Goal: Information Seeking & Learning: Learn about a topic

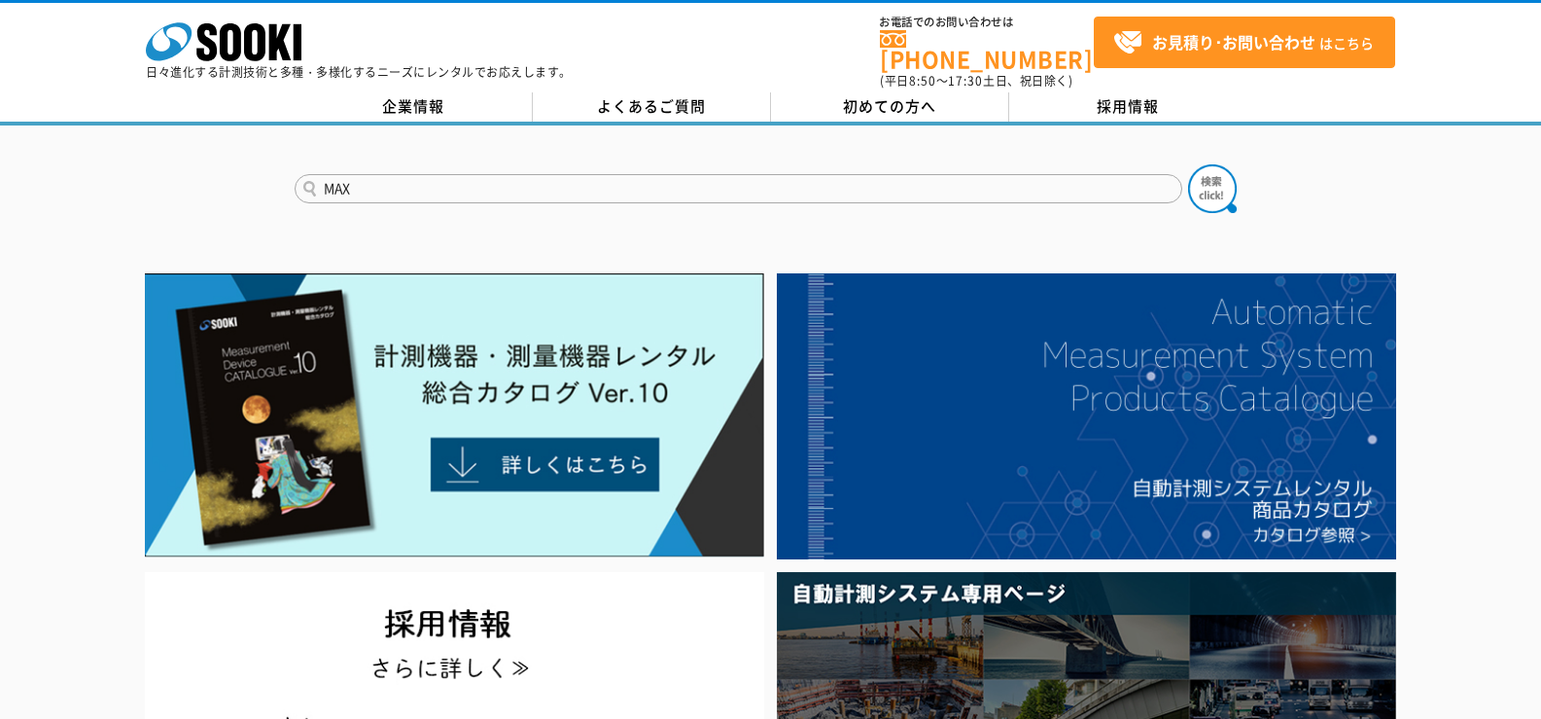
type input "MAX"
click at [1188, 164] on button at bounding box center [1212, 188] width 49 height 49
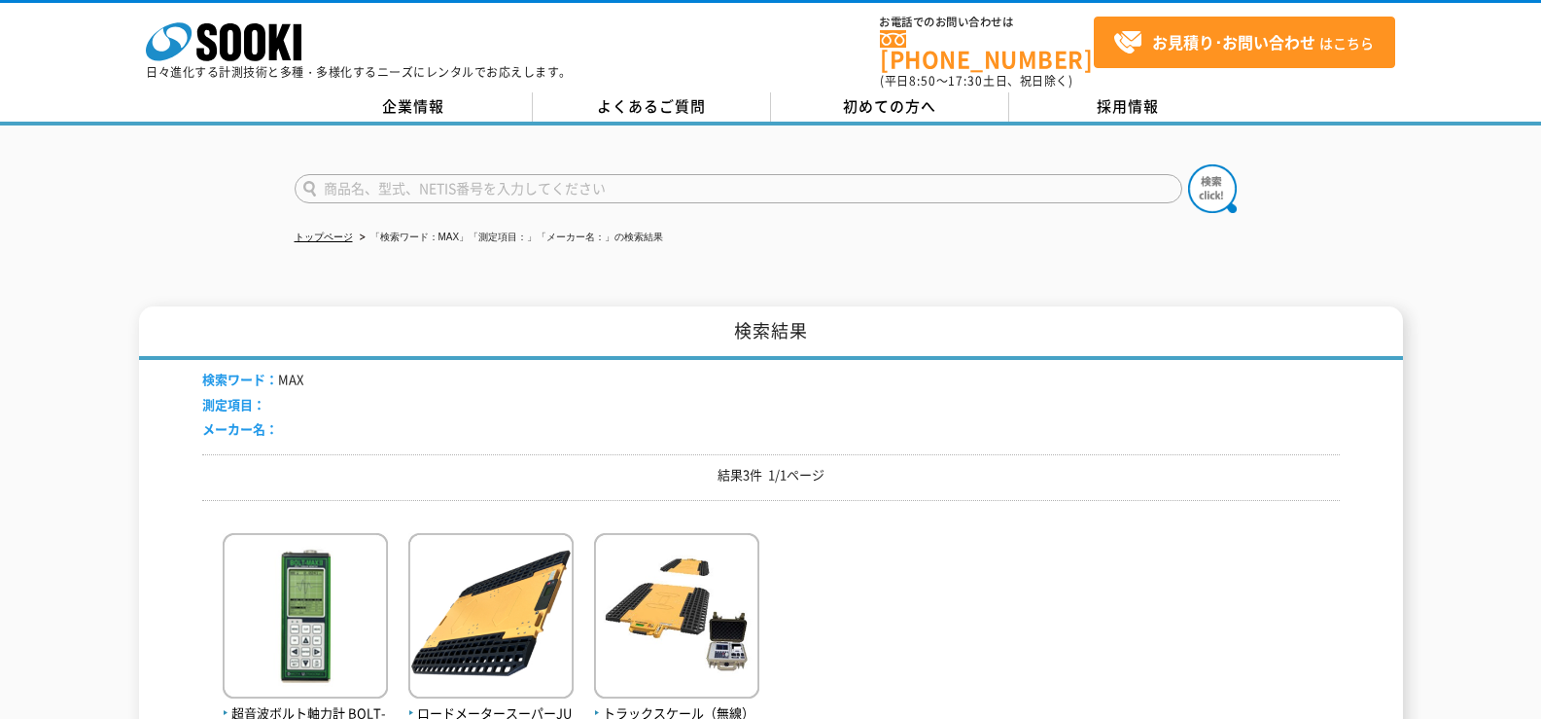
scroll to position [194, 0]
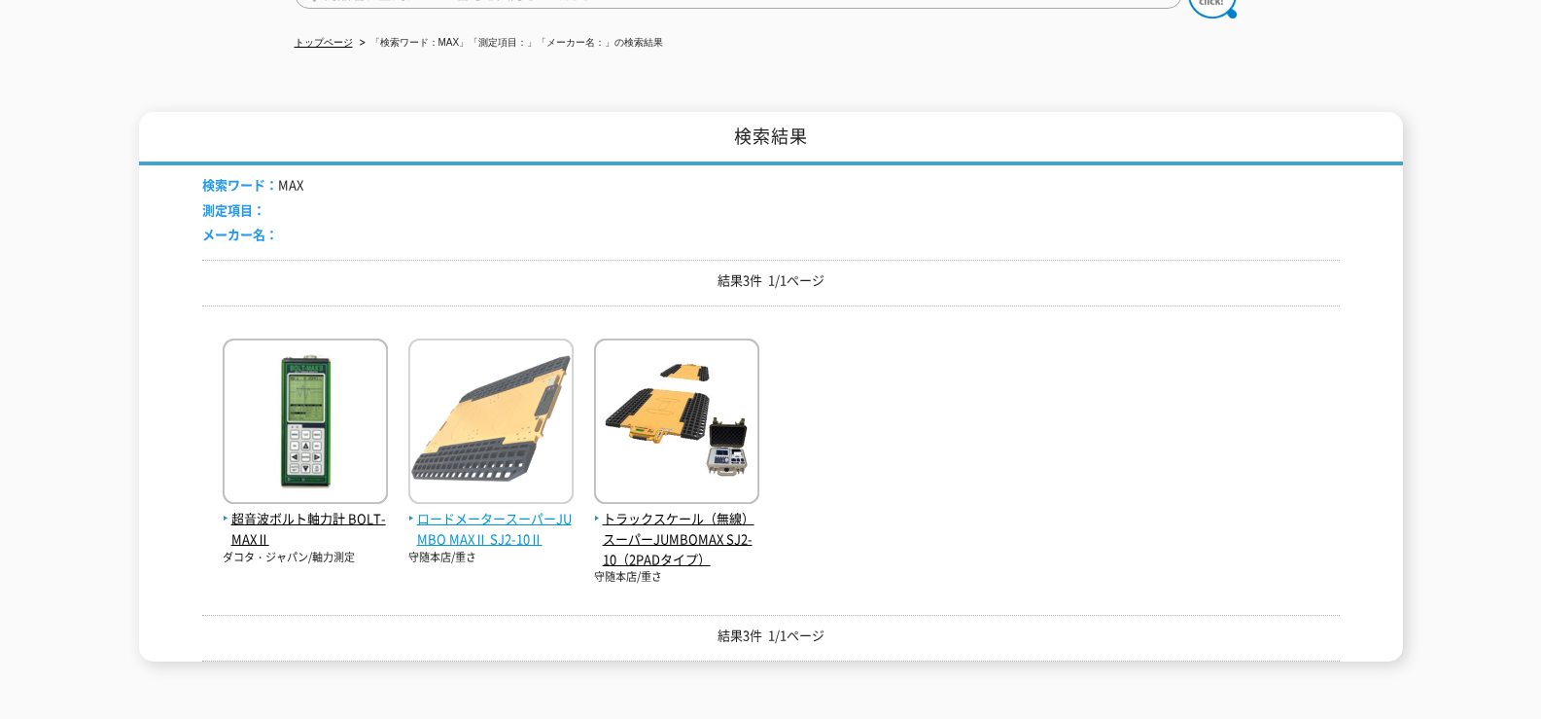
click at [546, 509] on span "ロードメータースーパーJUMBO MAXⅡ SJ2-10Ⅱ" at bounding box center [490, 529] width 165 height 41
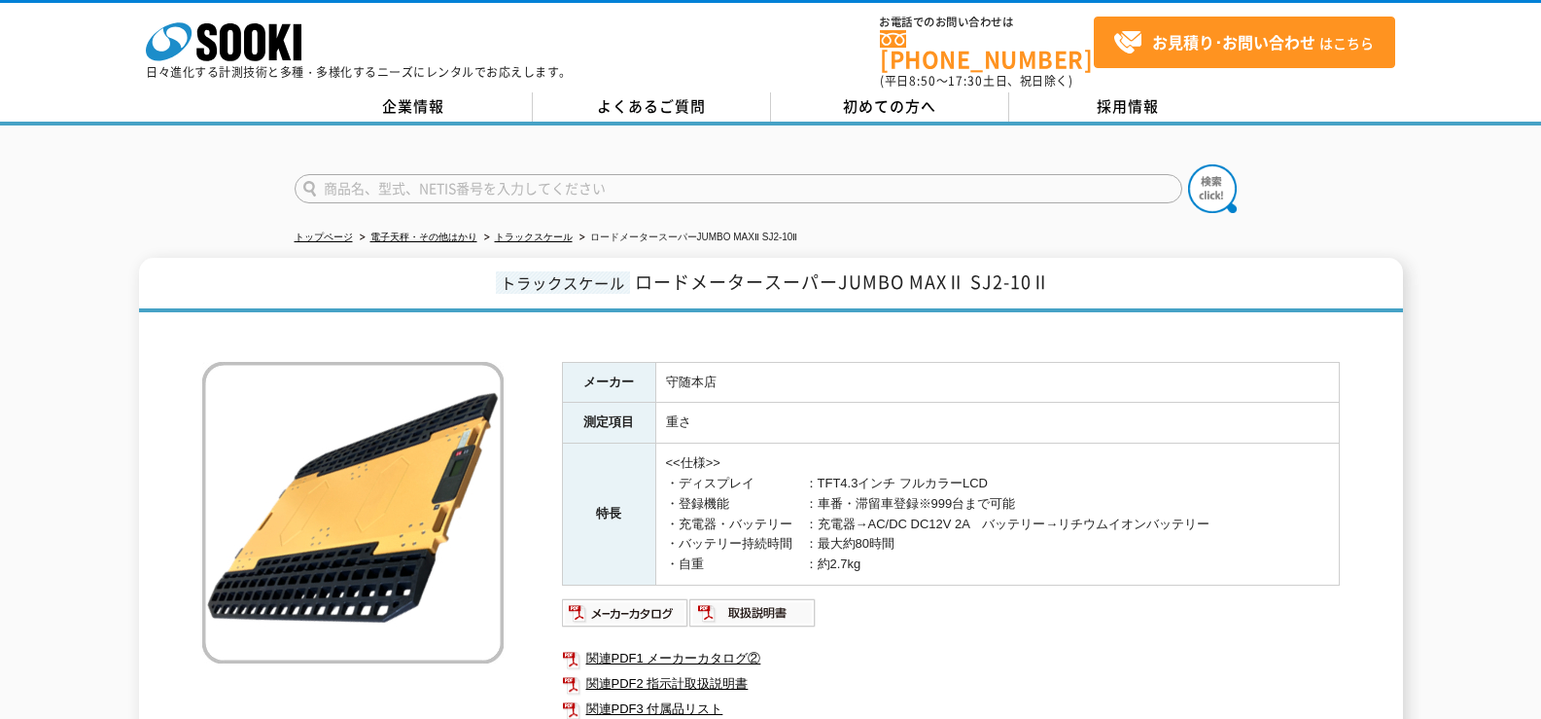
click at [795, 274] on span "ロードメータースーパーJUMBO MAXⅡ SJ2-10Ⅱ" at bounding box center [842, 281] width 415 height 26
click at [772, 303] on div "トラックスケール ロードメータースーパーJUMBO MAXⅡ SJ2-10Ⅱ メーカー 守随本店 測定項目 重さ 特長 <<仕様>> ・ディスプレイ　　　　：…" at bounding box center [771, 519] width 1264 height 522
click at [1122, 141] on div at bounding box center [770, 171] width 1541 height 93
click at [994, 174] on input "text" at bounding box center [739, 188] width 888 height 29
type input "商品名、型式、NETIS番号を入力してください"
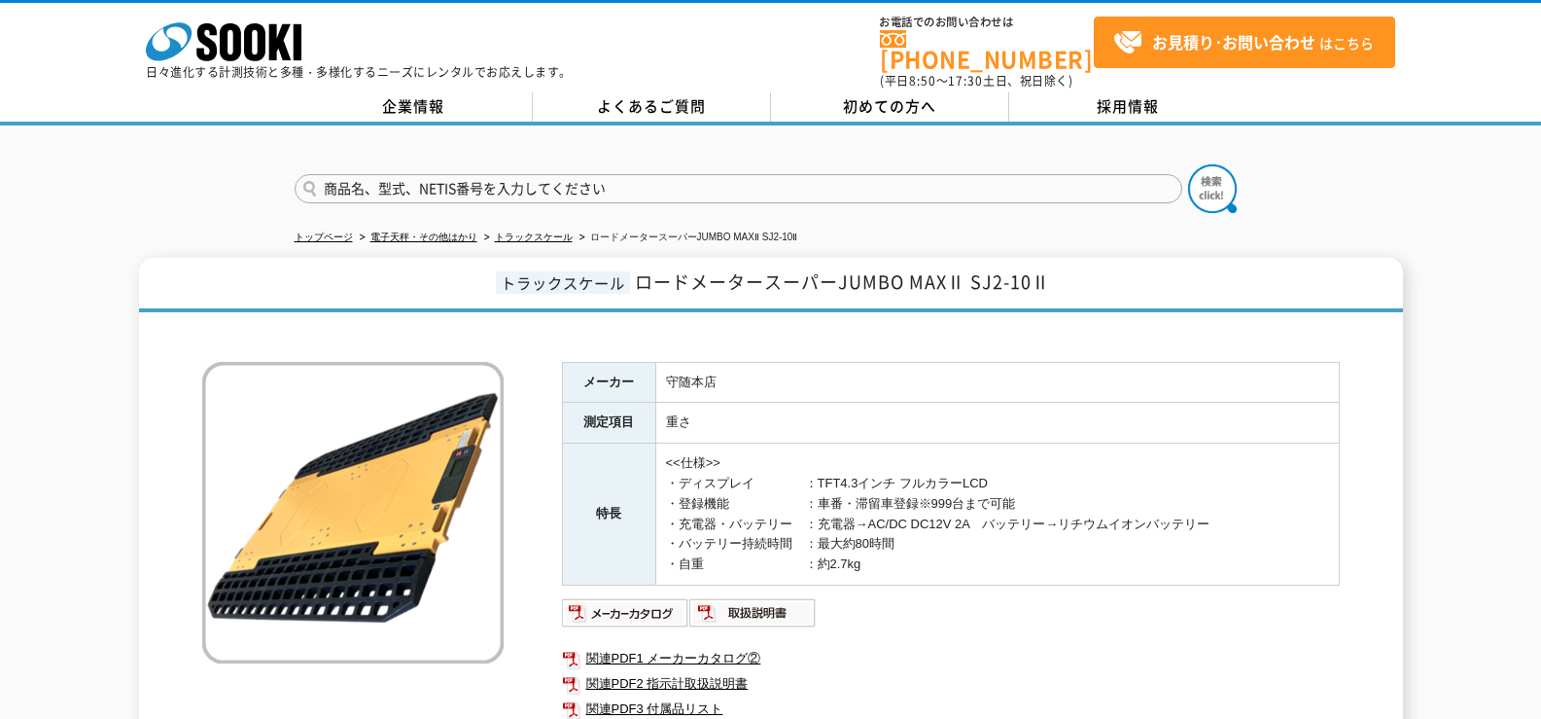
click at [1118, 128] on div "商品名、型式、NETIS番号を入力してください" at bounding box center [770, 171] width 1541 height 93
click at [937, 174] on input "text" at bounding box center [739, 188] width 888 height 29
click at [808, 177] on input "text" at bounding box center [739, 188] width 888 height 29
type input "商品名、型式、NETIS番号を入力してください"
click at [707, 164] on form "商品名、型式、NETIS番号を入力してください" at bounding box center [771, 191] width 953 height 54
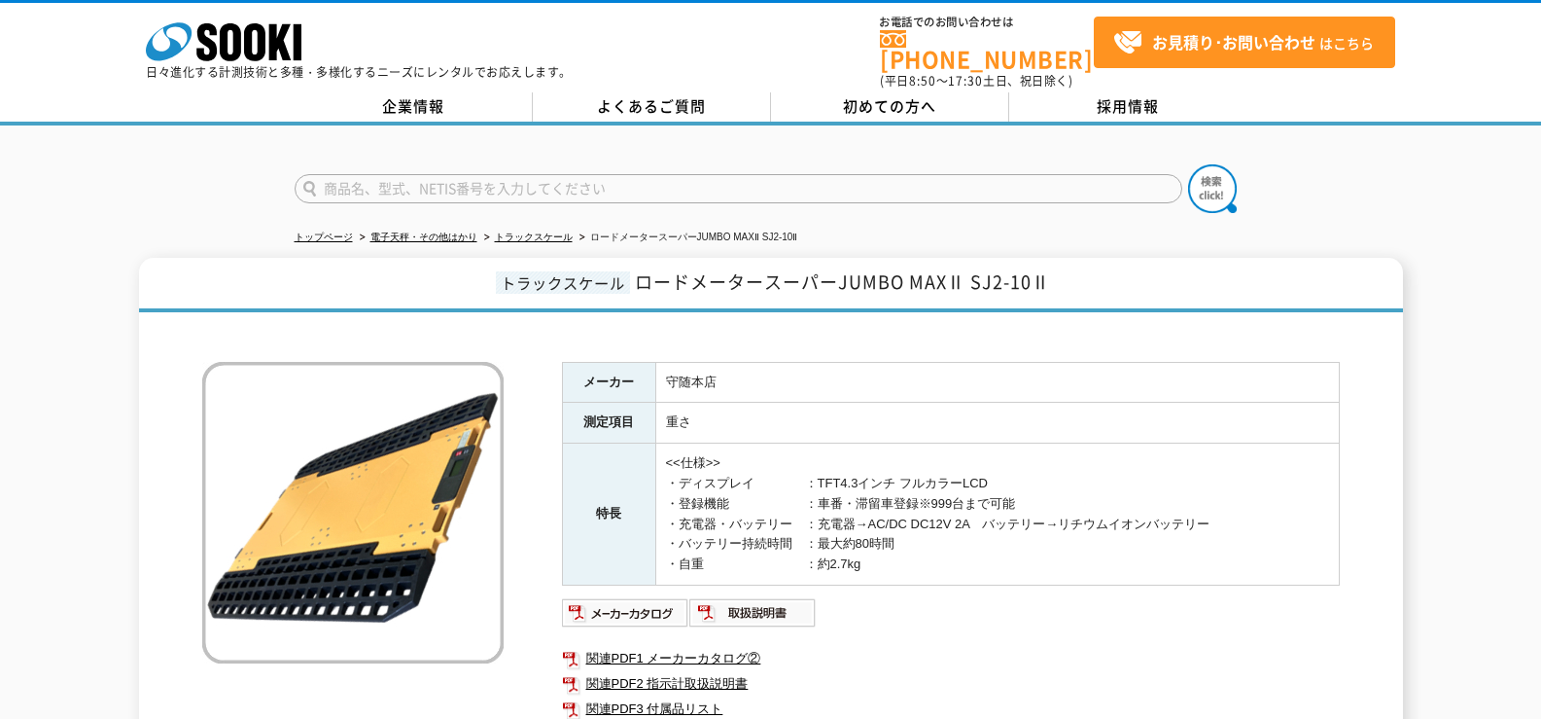
click at [679, 177] on input "text" at bounding box center [739, 188] width 888 height 29
type input "商品名、型式、NETIS番号を入力してください"
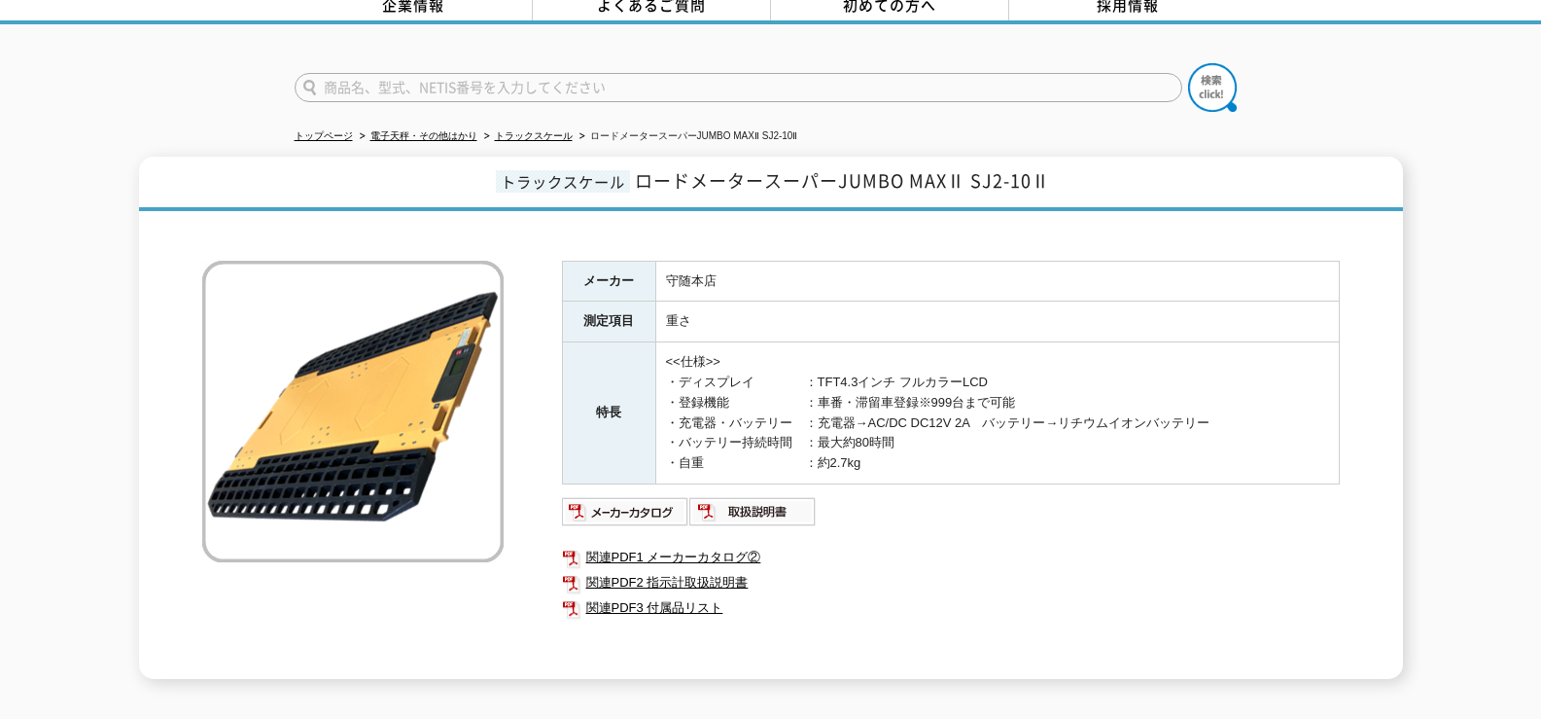
scroll to position [194, 0]
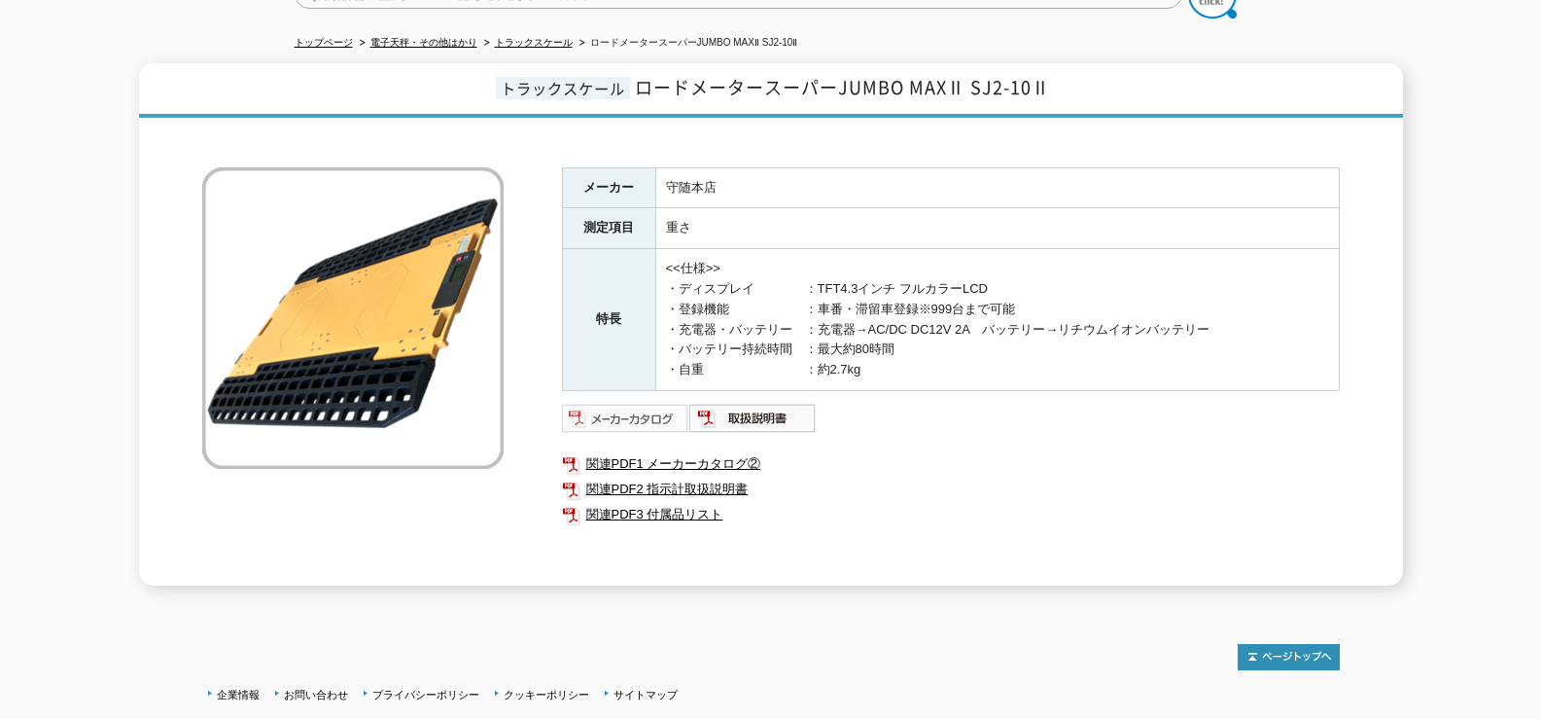
type input "商品名、型式、NETIS番号を入力してください"
click at [642, 414] on img at bounding box center [625, 418] width 127 height 31
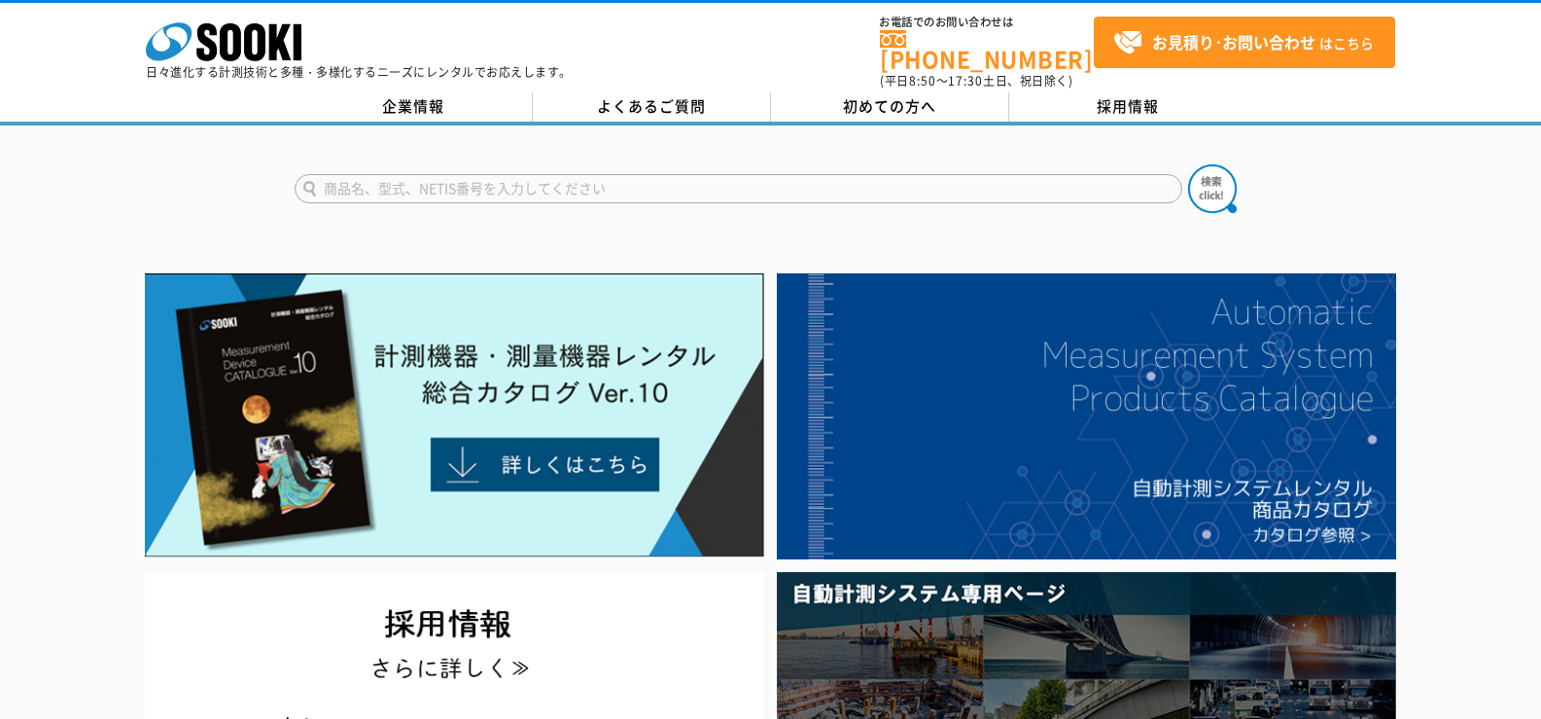
click at [452, 179] on input "text" at bounding box center [739, 188] width 888 height 29
type input "1ｔ"
click at [1188, 164] on button at bounding box center [1212, 188] width 49 height 49
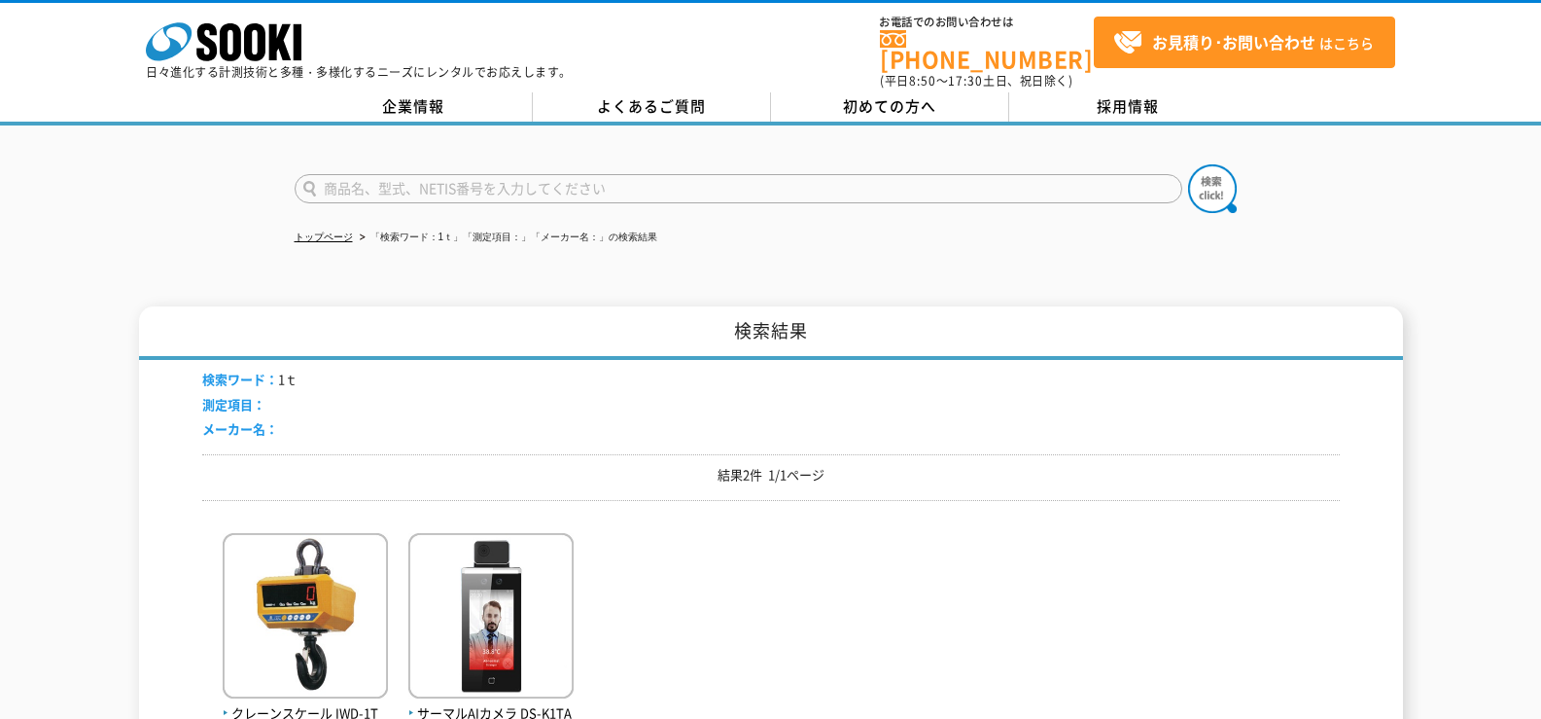
click at [394, 180] on input "text" at bounding box center [739, 188] width 888 height 29
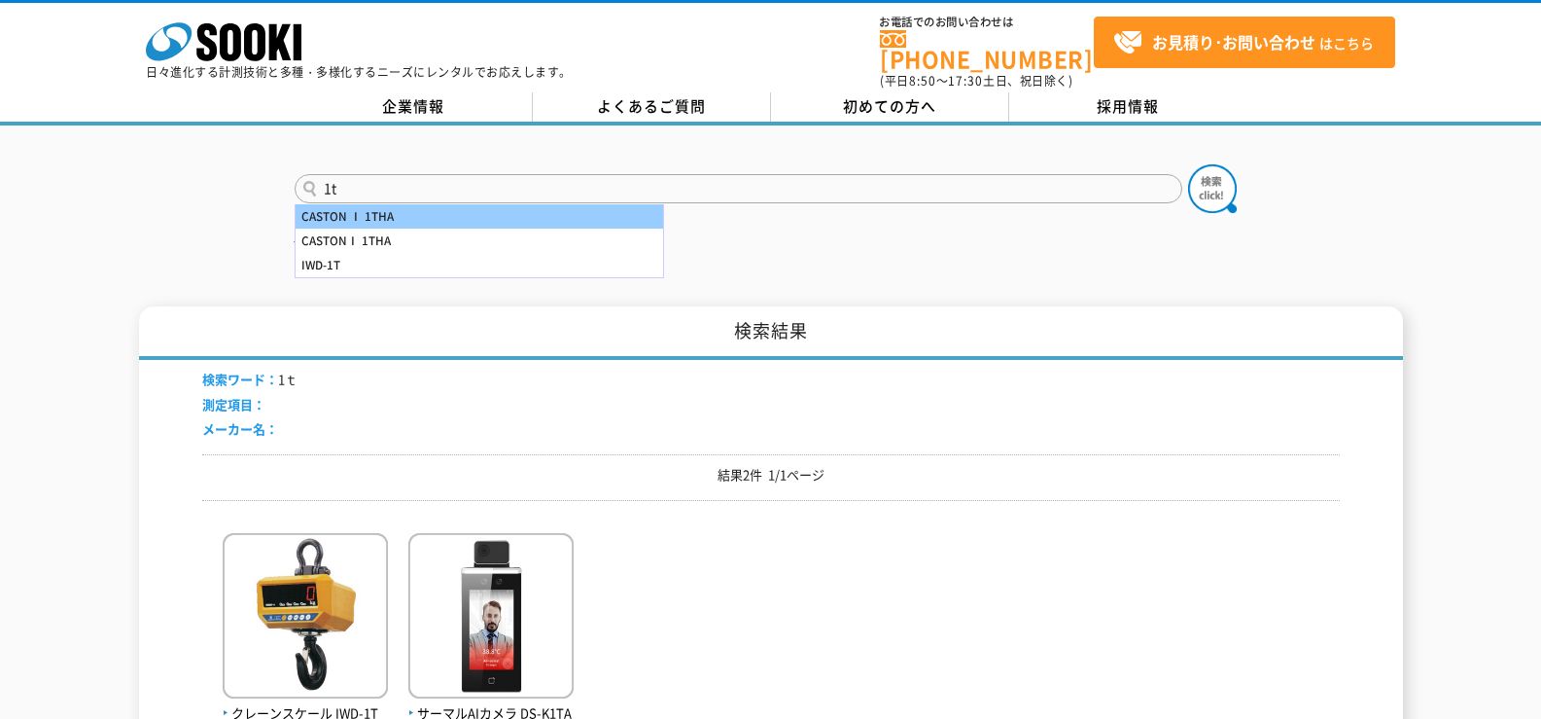
click at [382, 229] on div "CASTONⅠ 1THA" at bounding box center [480, 241] width 368 height 24
type input "CASTONⅠ 1THA"
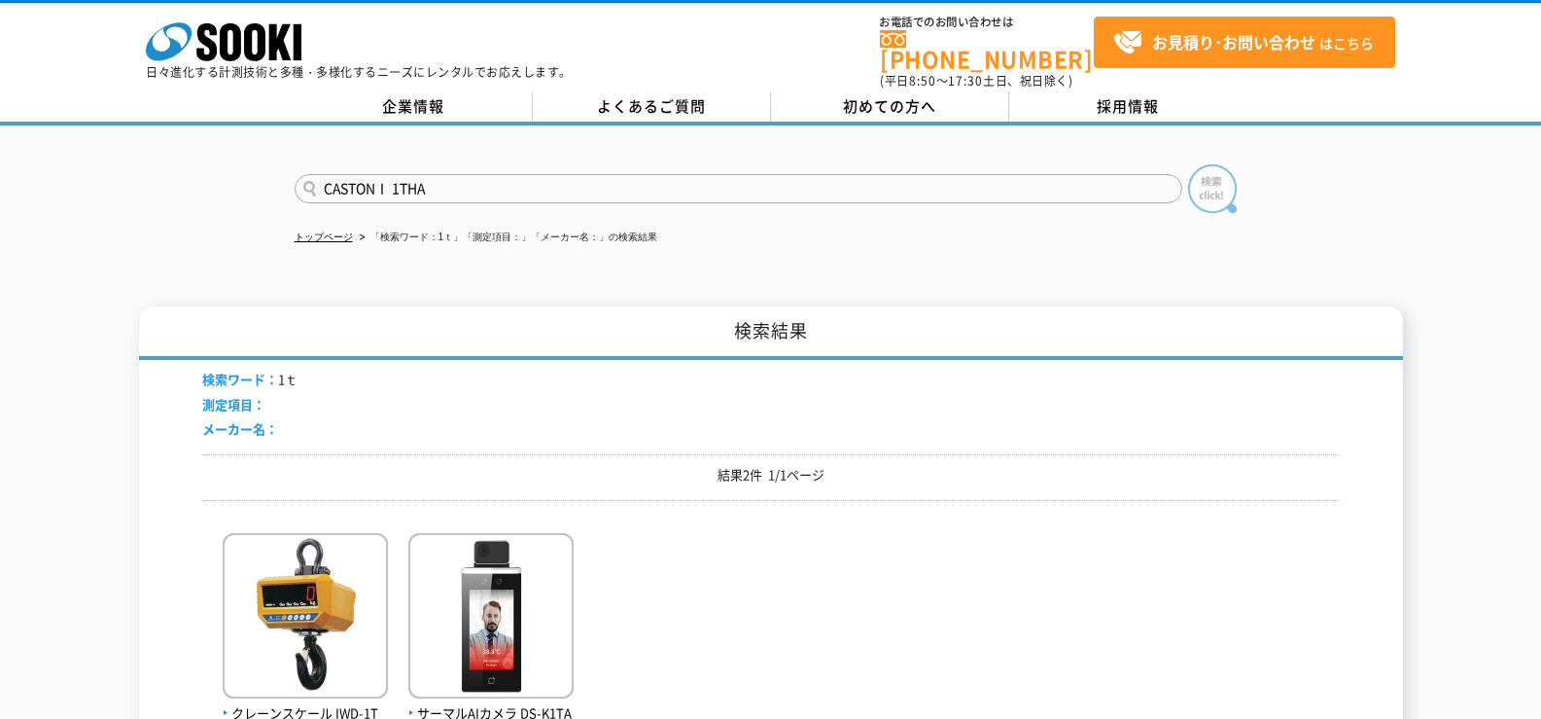
click at [1196, 179] on img at bounding box center [1212, 188] width 49 height 49
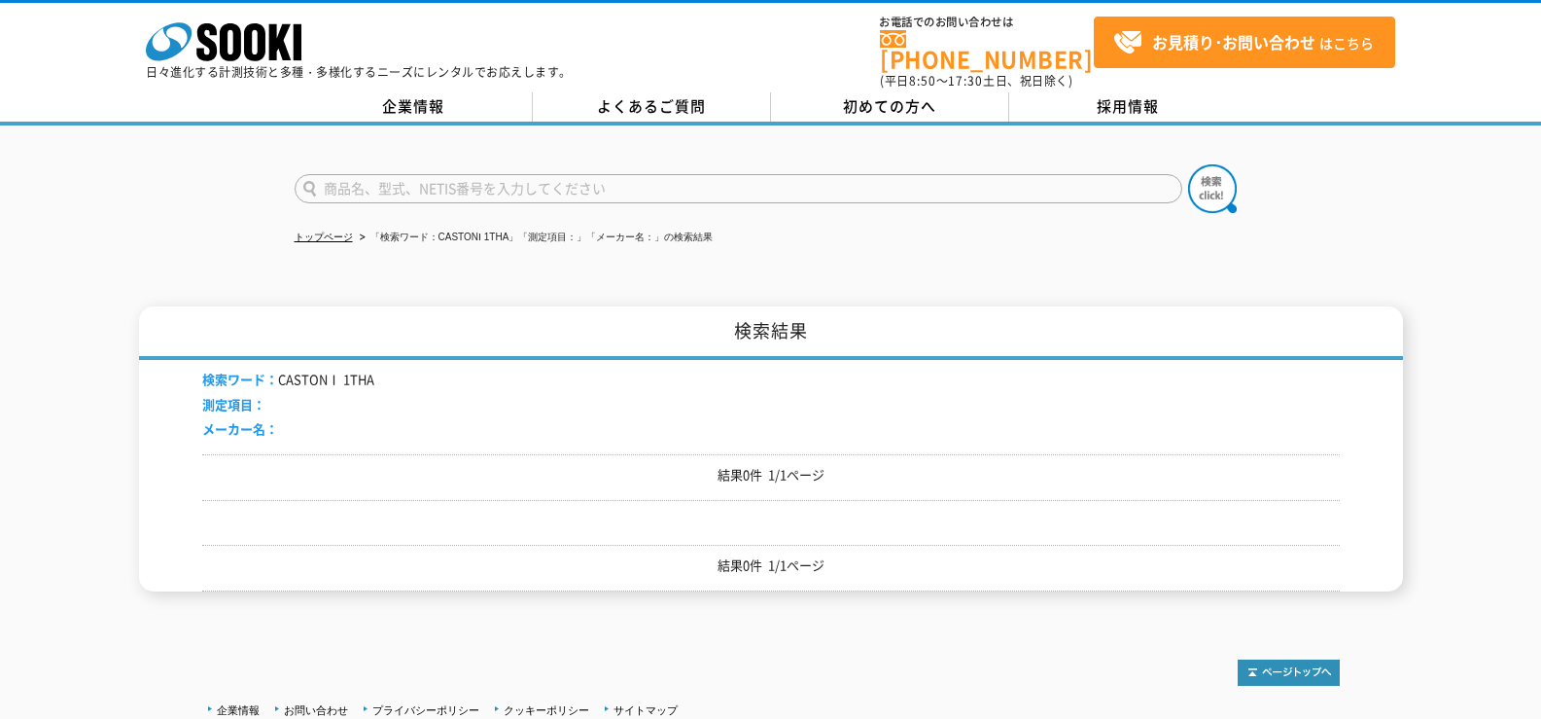
click at [539, 183] on input "text" at bounding box center [739, 188] width 888 height 29
paste input "ＴＨＡ－１Ｎ"
type input "THA-1N"
click at [1188, 164] on button at bounding box center [1212, 188] width 49 height 49
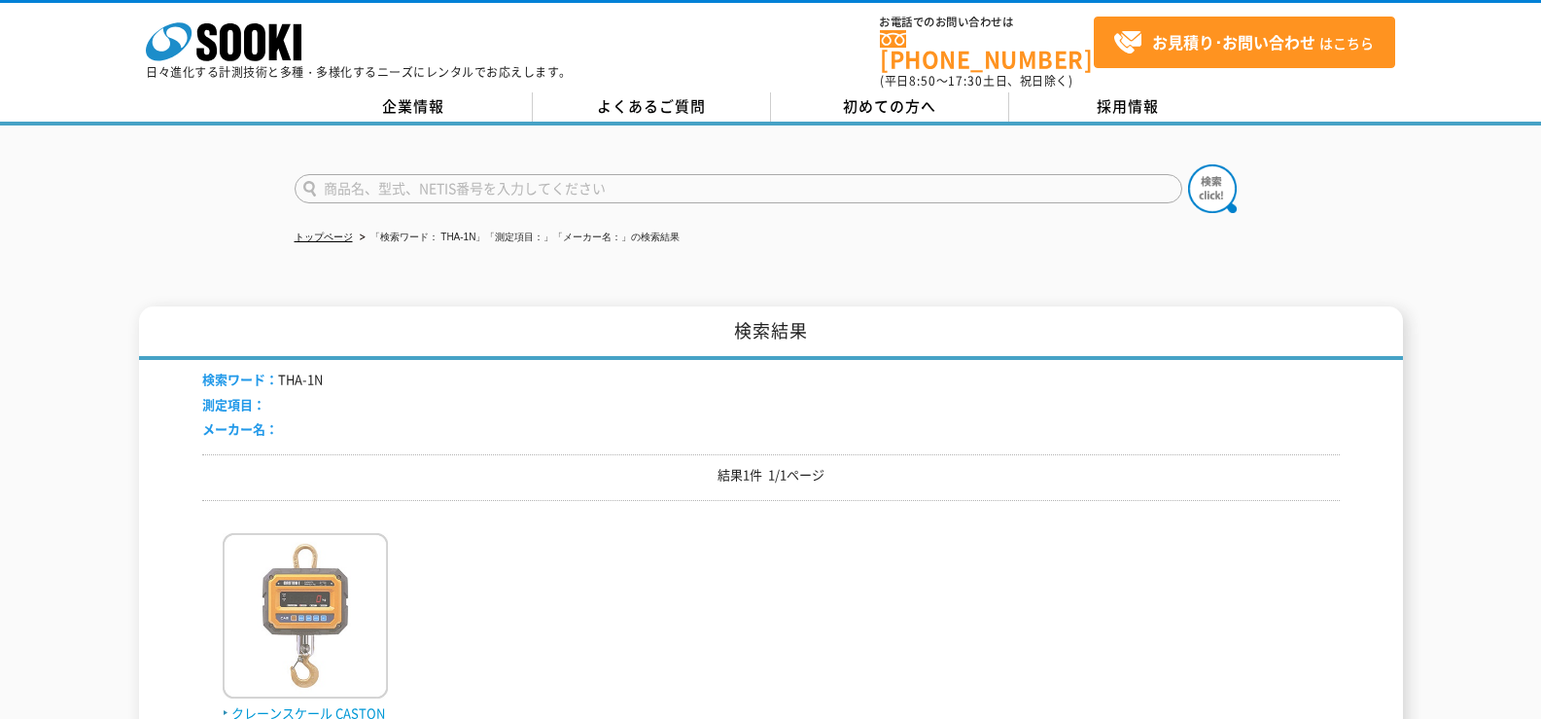
click at [285, 703] on span "クレーンスケール CASTONⅠ THA－1N" at bounding box center [305, 723] width 165 height 41
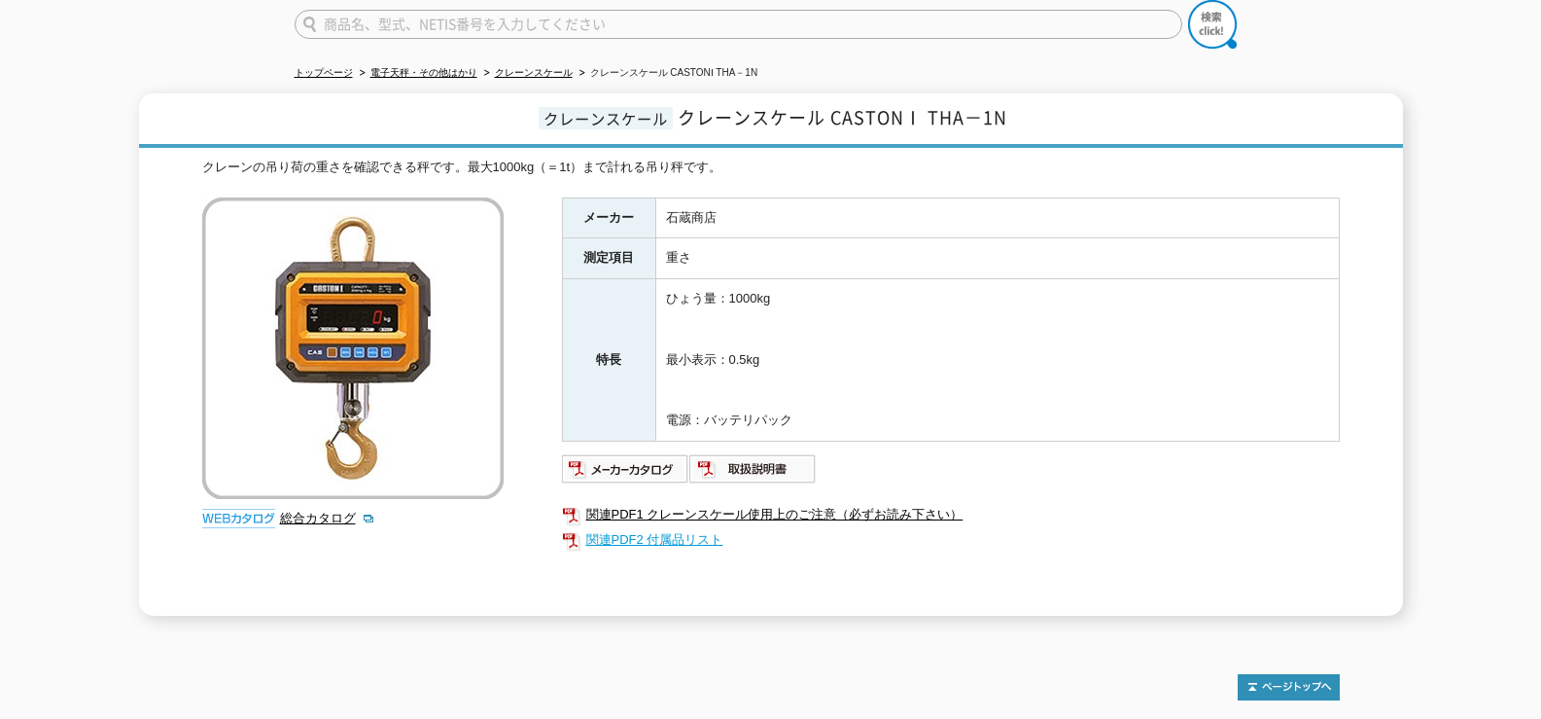
scroll to position [194, 0]
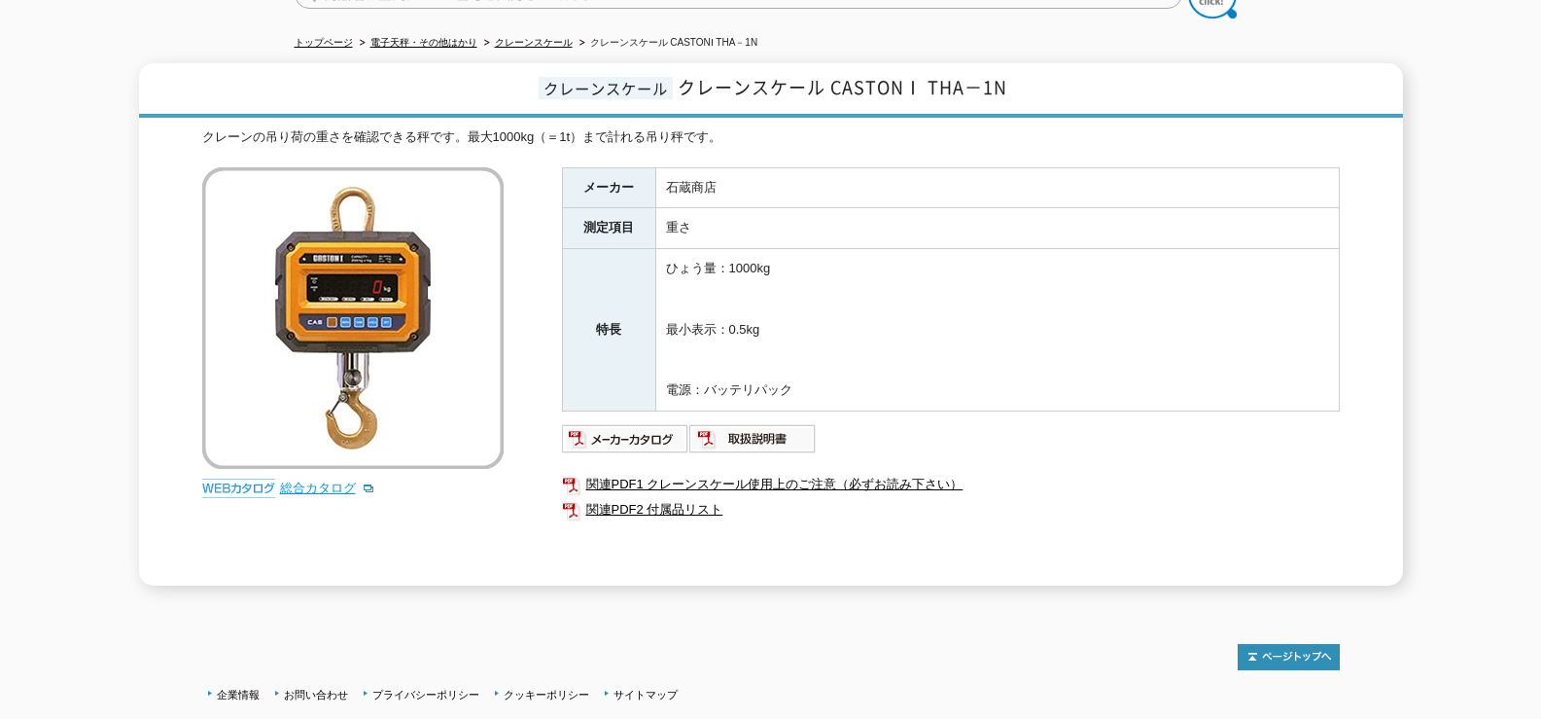
click at [334, 480] on link "総合カタログ" at bounding box center [327, 487] width 95 height 15
